Goal: Task Accomplishment & Management: Use online tool/utility

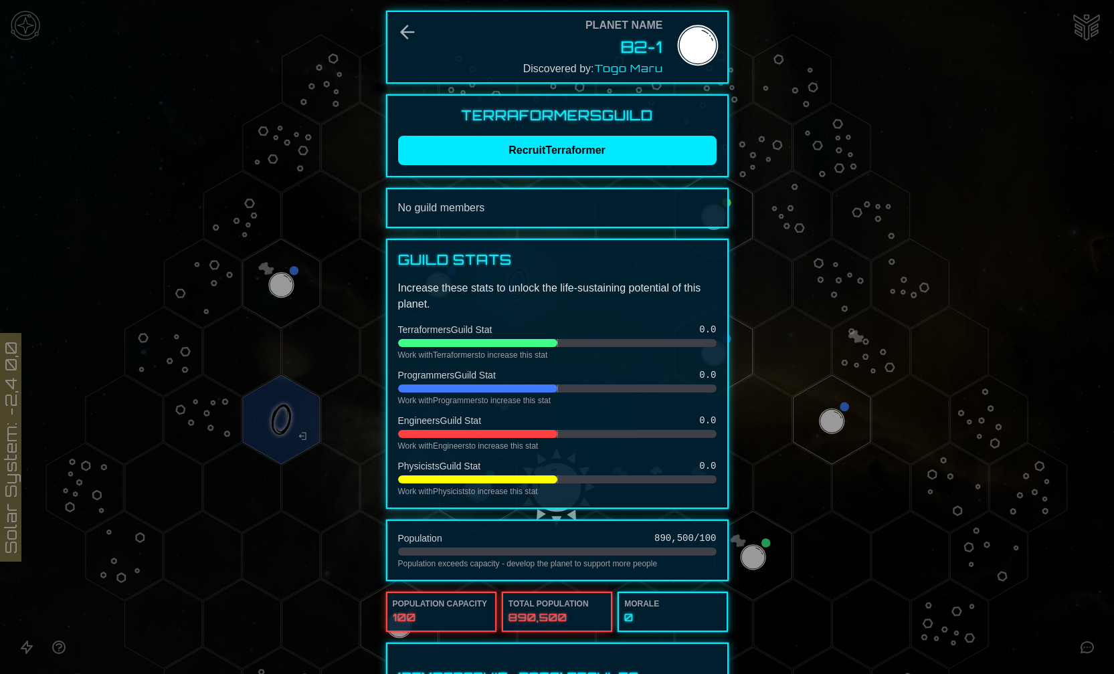
click at [361, 216] on div at bounding box center [557, 337] width 1114 height 674
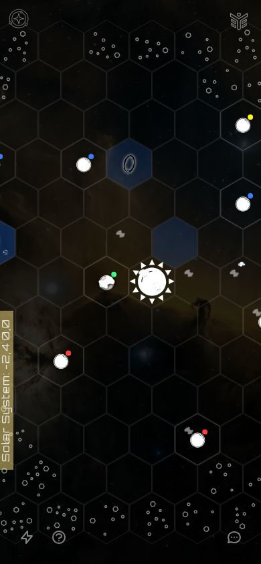
scroll to position [0, 179]
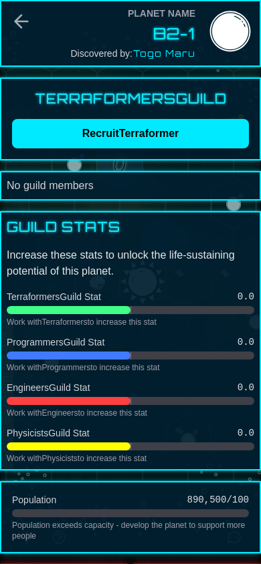
click at [114, 135] on button "Recruit Terraformer" at bounding box center [130, 133] width 237 height 29
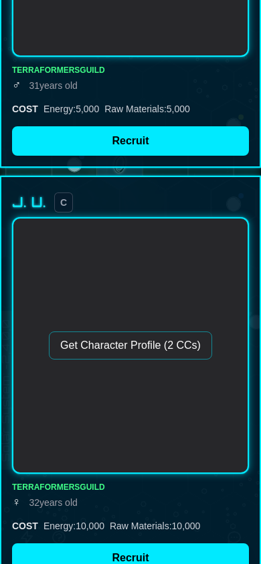
scroll to position [837, 0]
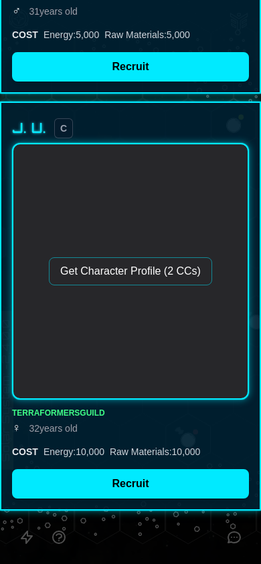
click at [127, 272] on button "Get Character Profile (2 CCs)" at bounding box center [130, 272] width 163 height 28
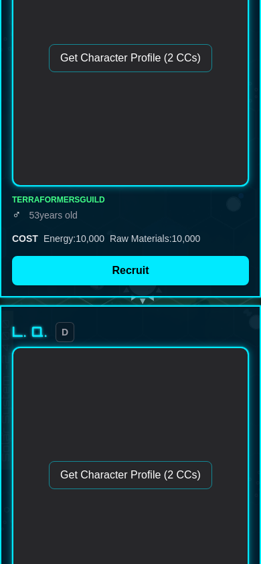
scroll to position [0, 0]
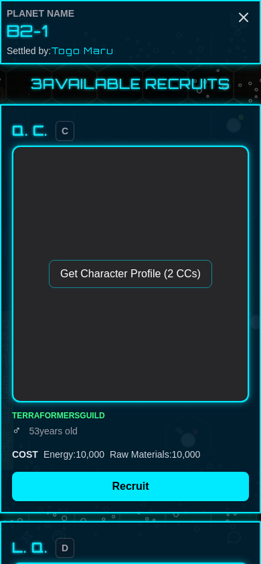
click at [245, 20] on icon "Close" at bounding box center [243, 17] width 16 height 16
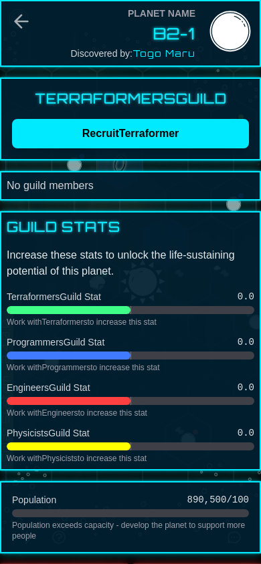
click at [159, 144] on button "Recruit Terraformer" at bounding box center [130, 133] width 237 height 29
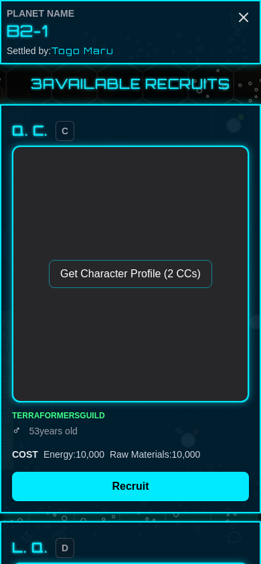
click at [244, 17] on line "Close" at bounding box center [243, 17] width 8 height 8
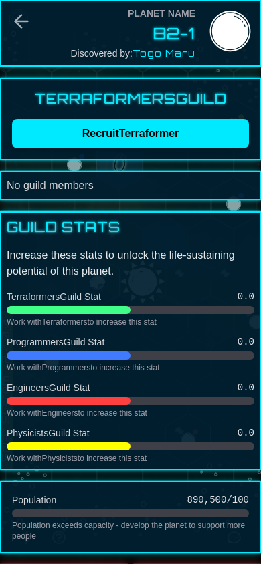
scroll to position [9, 0]
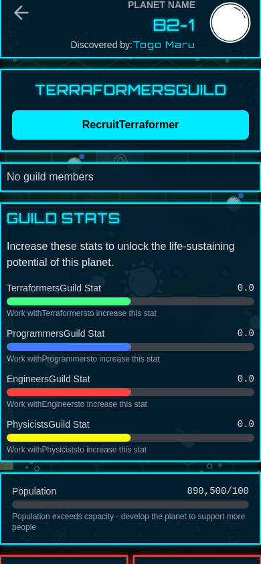
click at [128, 125] on button "Recruit Terraformer" at bounding box center [130, 124] width 237 height 29
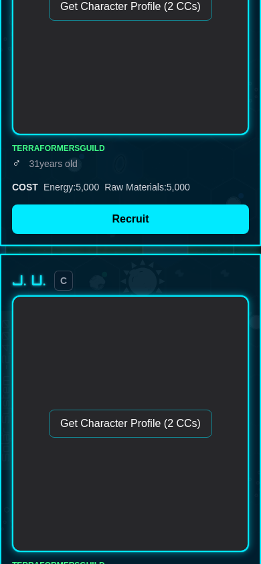
scroll to position [837, 0]
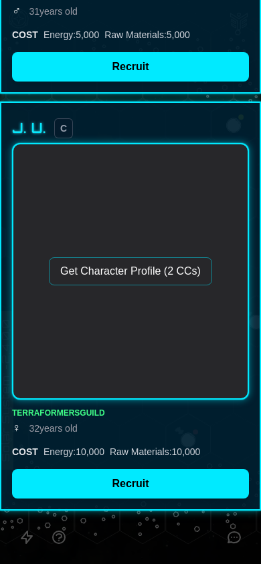
click at [110, 279] on button "Get Character Profile (2 CCs)" at bounding box center [130, 272] width 163 height 28
click at [110, 276] on button "Get Character Profile (2 CCs)" at bounding box center [130, 272] width 163 height 28
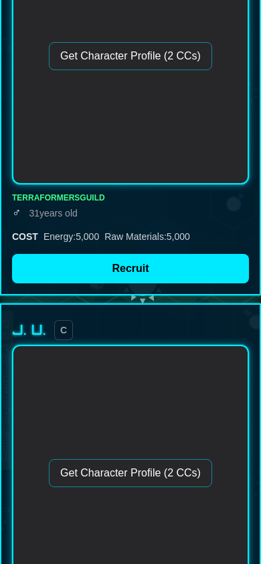
scroll to position [639, 0]
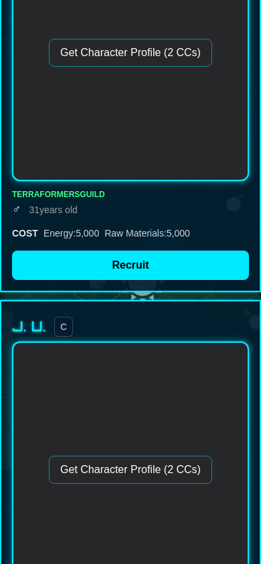
click at [113, 56] on button "Get Character Profile (2 CCs)" at bounding box center [130, 53] width 163 height 28
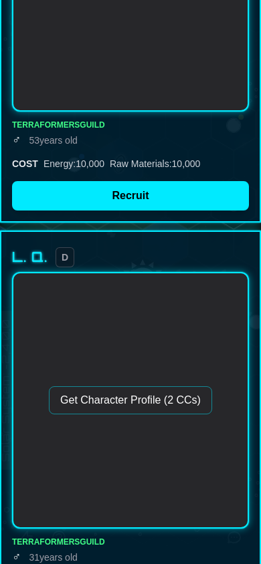
scroll to position [112, 0]
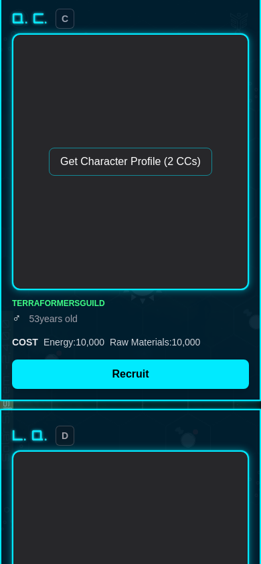
click at [113, 159] on button "Get Character Profile (2 CCs)" at bounding box center [130, 162] width 163 height 28
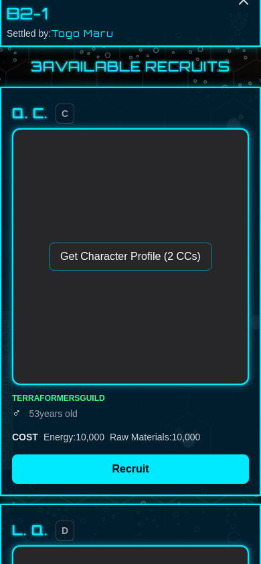
scroll to position [0, 0]
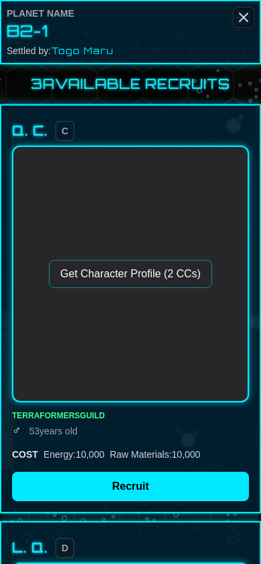
click at [243, 19] on icon "Close" at bounding box center [243, 17] width 16 height 16
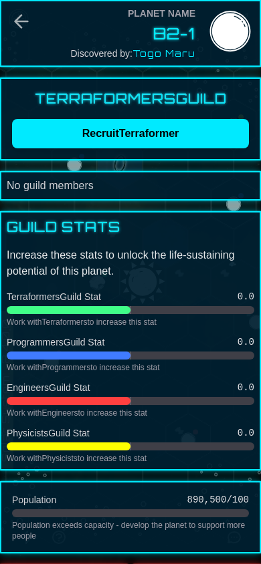
click at [143, 126] on button "Recruit Terraformer" at bounding box center [130, 133] width 237 height 29
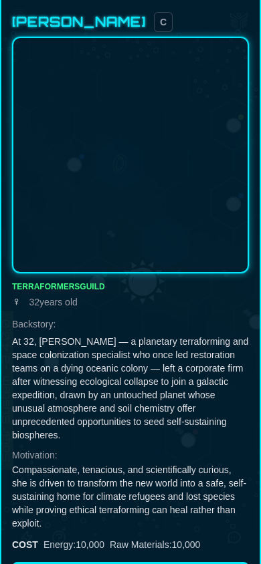
scroll to position [1037, 0]
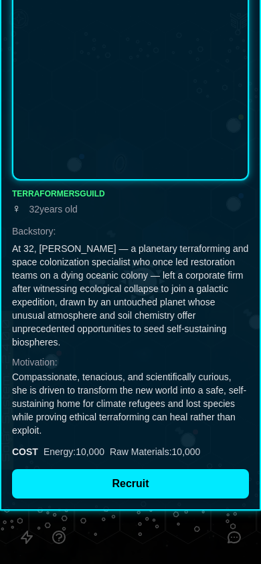
click at [116, 494] on button "Recruit" at bounding box center [130, 484] width 237 height 29
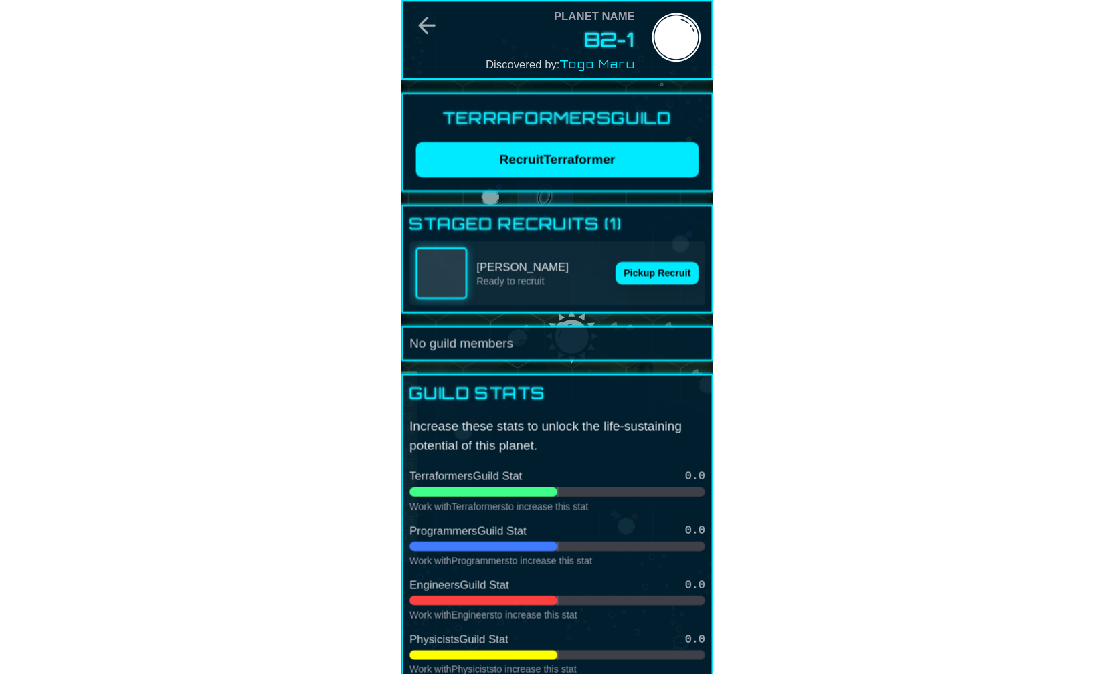
scroll to position [0, 0]
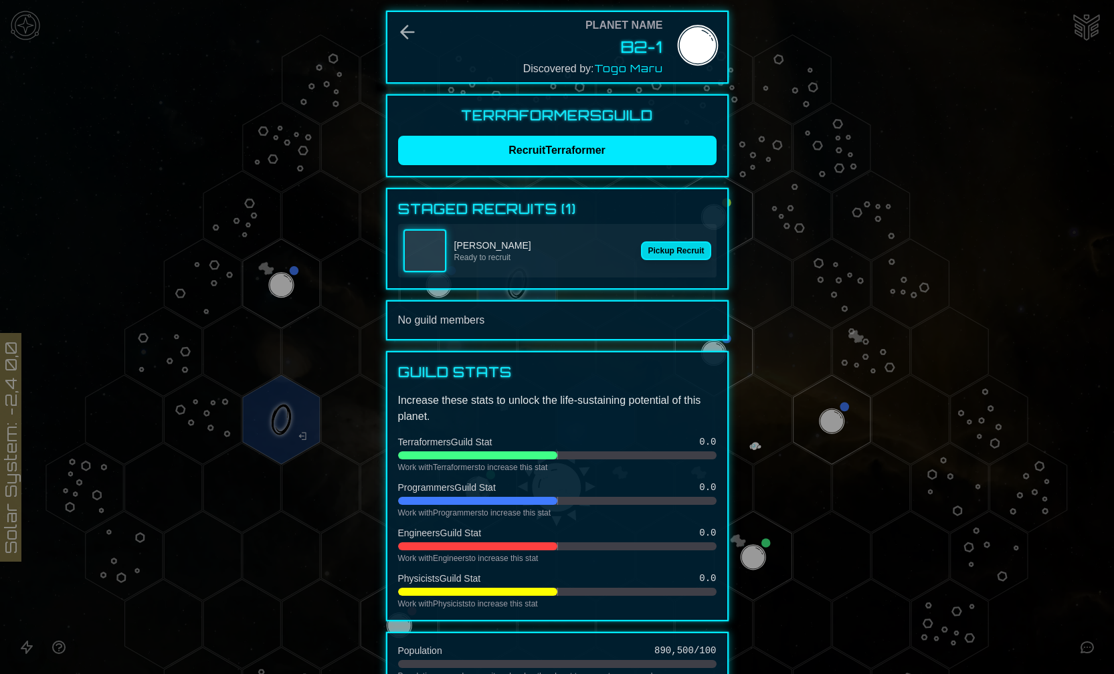
click at [673, 247] on button "Pickup Recruit" at bounding box center [676, 250] width 70 height 19
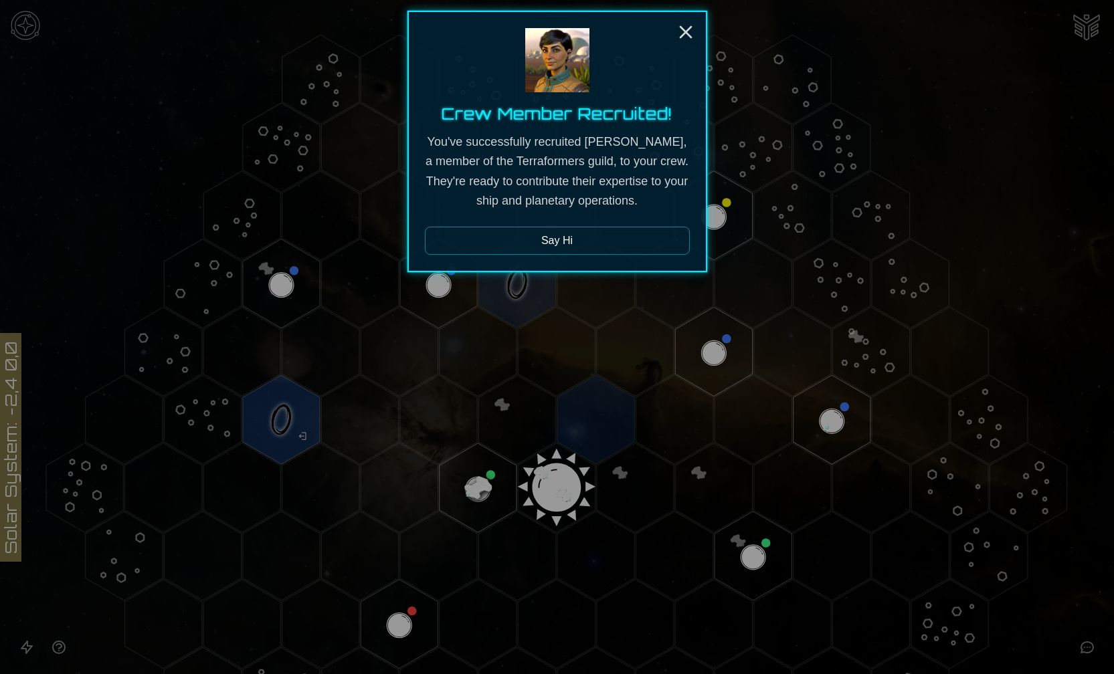
click at [631, 243] on button "Say Hi" at bounding box center [557, 241] width 265 height 28
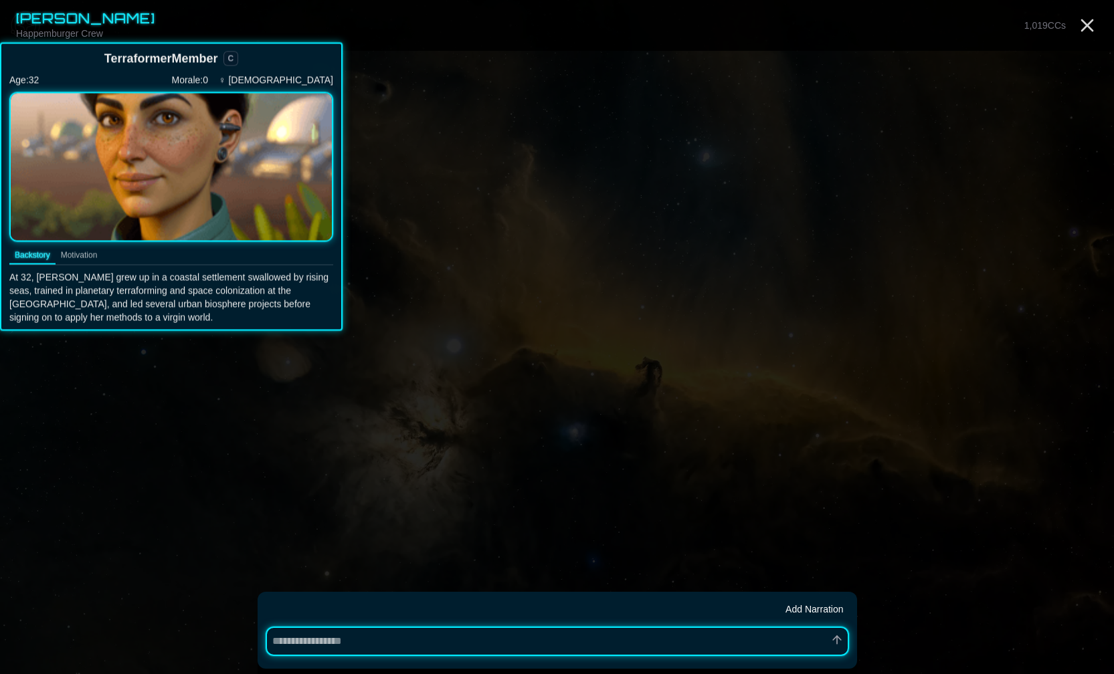
type textarea "*"
